Goal: Information Seeking & Learning: Learn about a topic

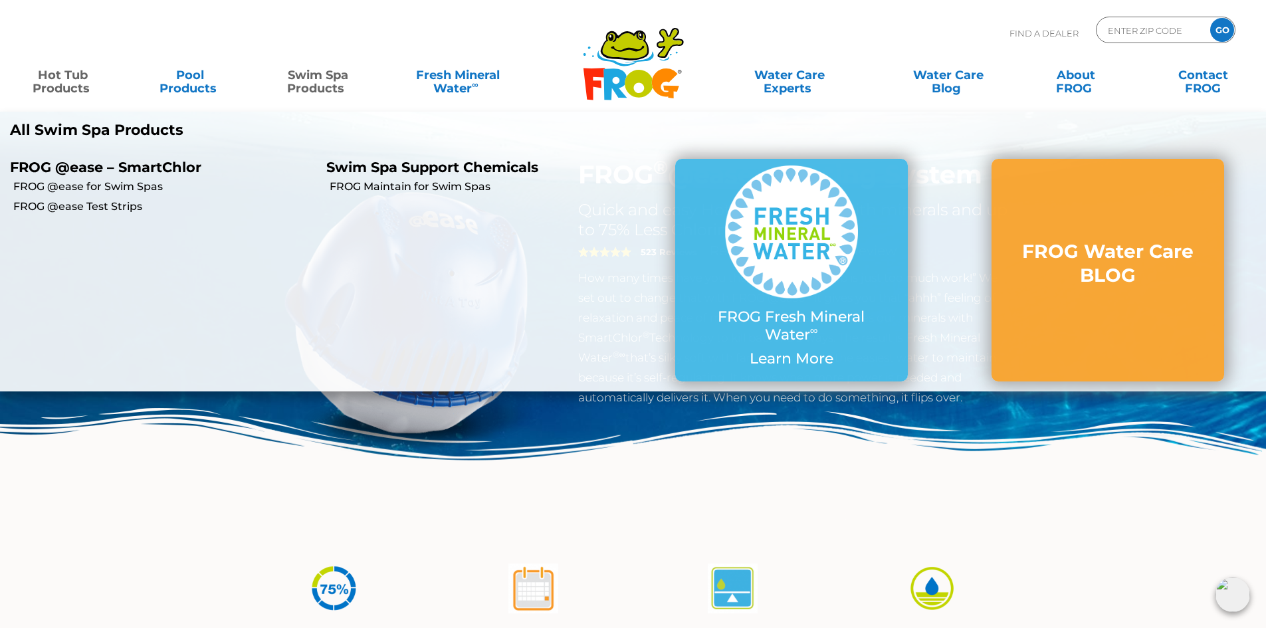
click at [315, 81] on link "Swim Spa Products" at bounding box center [317, 75] width 99 height 27
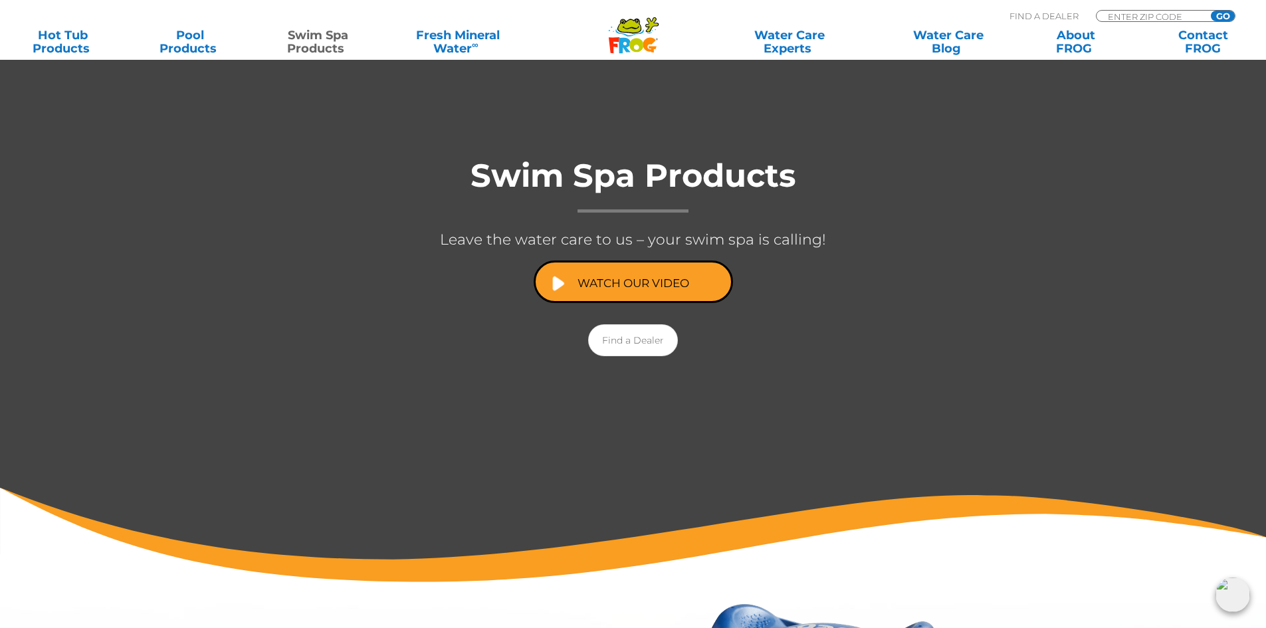
scroll to position [133, 0]
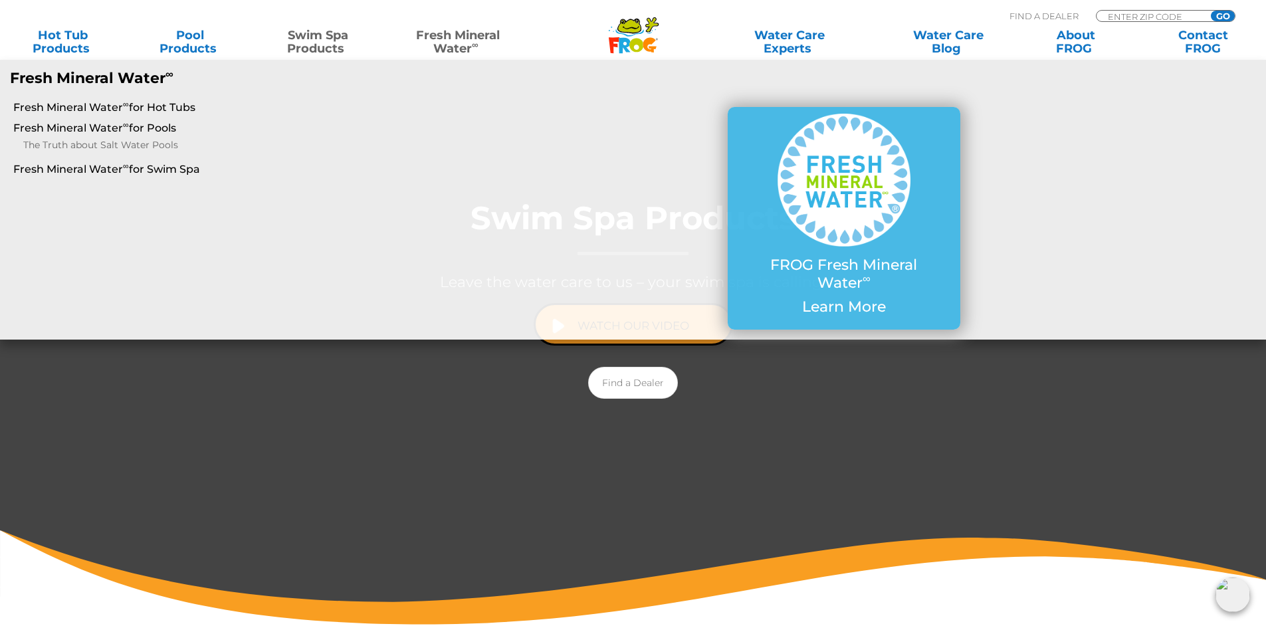
click at [435, 48] on link "Fresh Mineral Water ∞" at bounding box center [457, 42] width 124 height 27
click at [74, 108] on link "Fresh Mineral Water ∞ for Hot Tubs" at bounding box center [217, 107] width 409 height 15
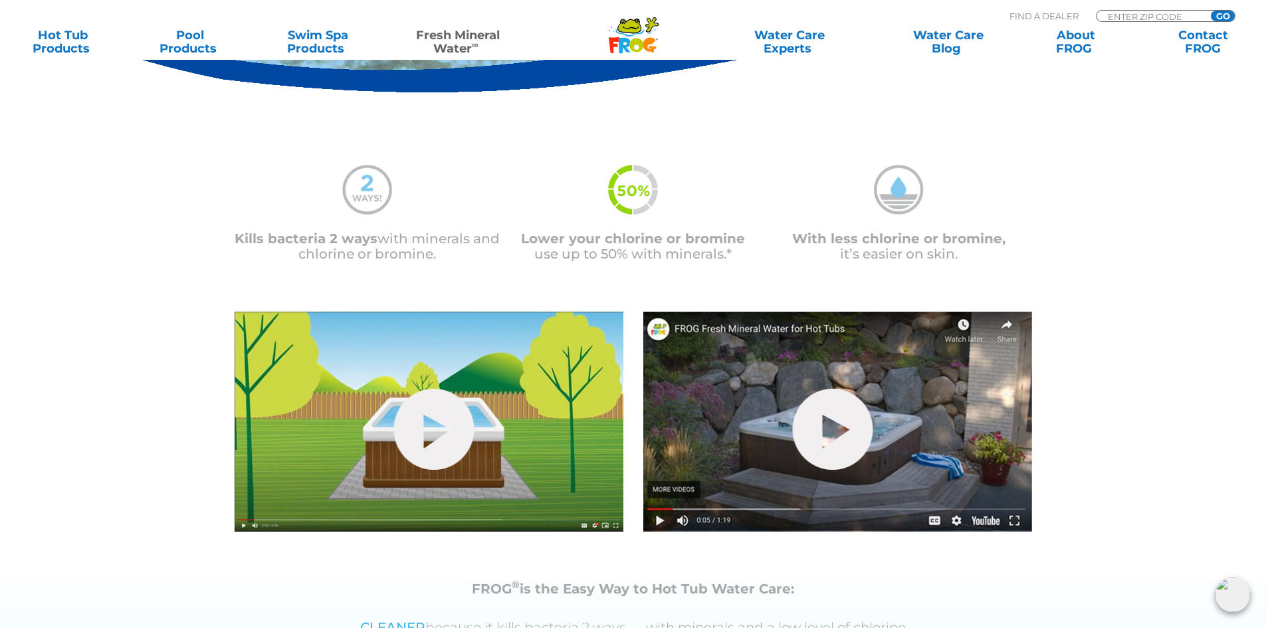
scroll to position [266, 0]
